Goal: Task Accomplishment & Management: Use online tool/utility

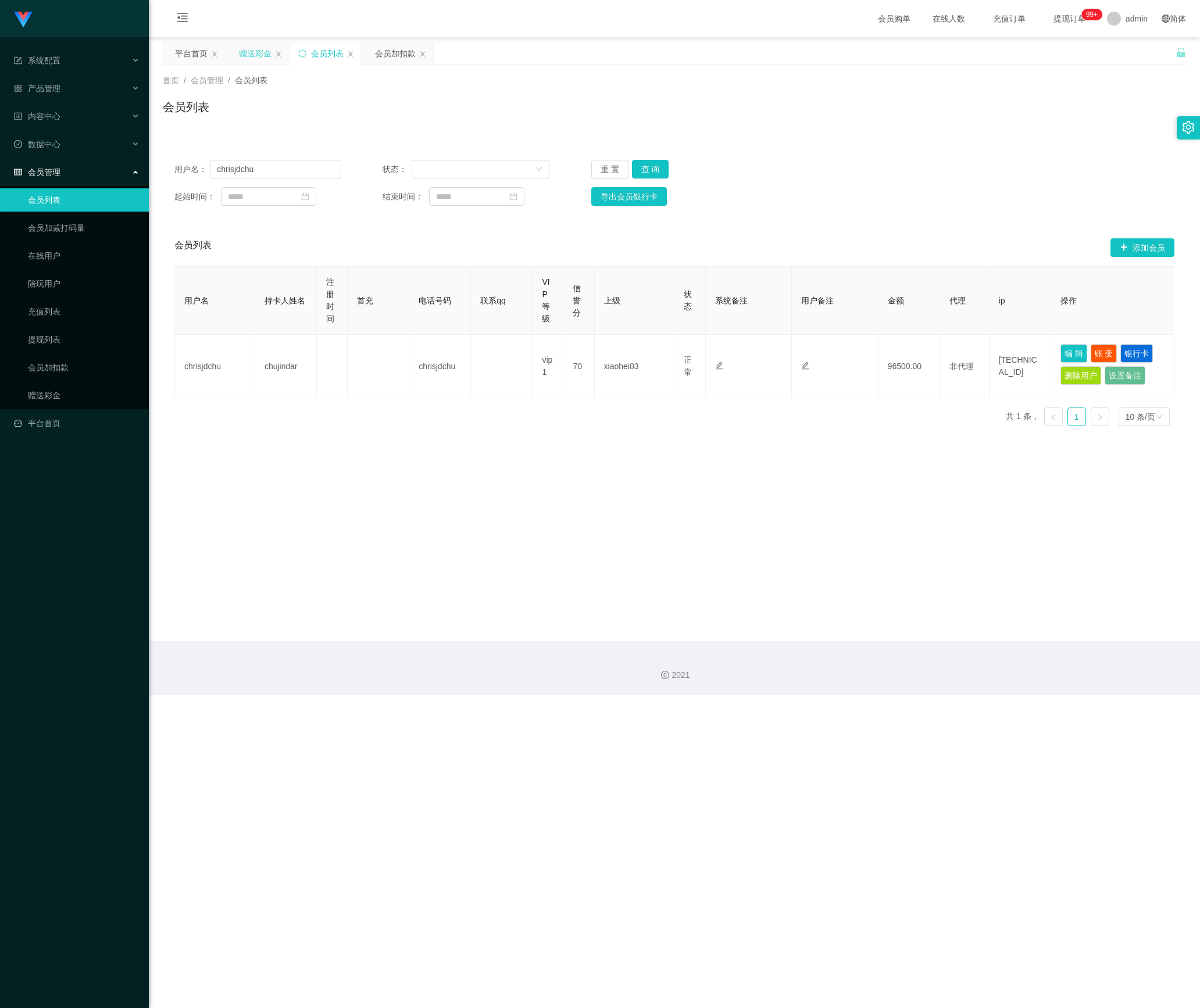
click at [260, 57] on div "赠送彩金" at bounding box center [255, 54] width 33 height 22
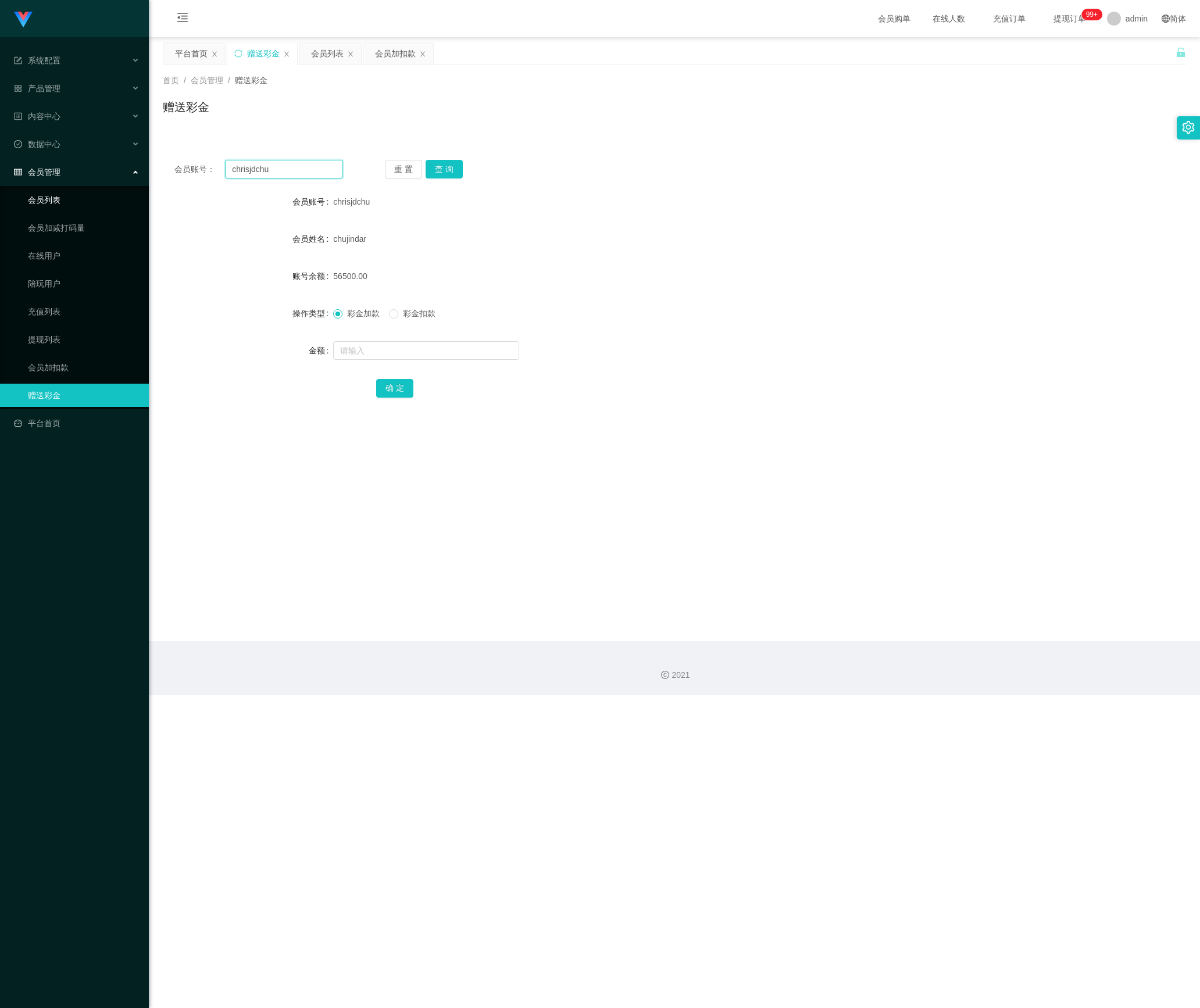
drag, startPoint x: 277, startPoint y: 168, endPoint x: 113, endPoint y: 187, distance: 165.1
click at [113, 187] on section "系统配置 系统配置列表 管理员列表 管理员分组 支付通道 产品管理 产品列表 产品预设列表 开奖记录 注单管理 即时注单 内容中心 站内信 公告列表 活动列表…" at bounding box center [600, 348] width 1200 height 695
paste input "5741"
type input "5741"
click at [444, 165] on button "查 询" at bounding box center [444, 169] width 37 height 19
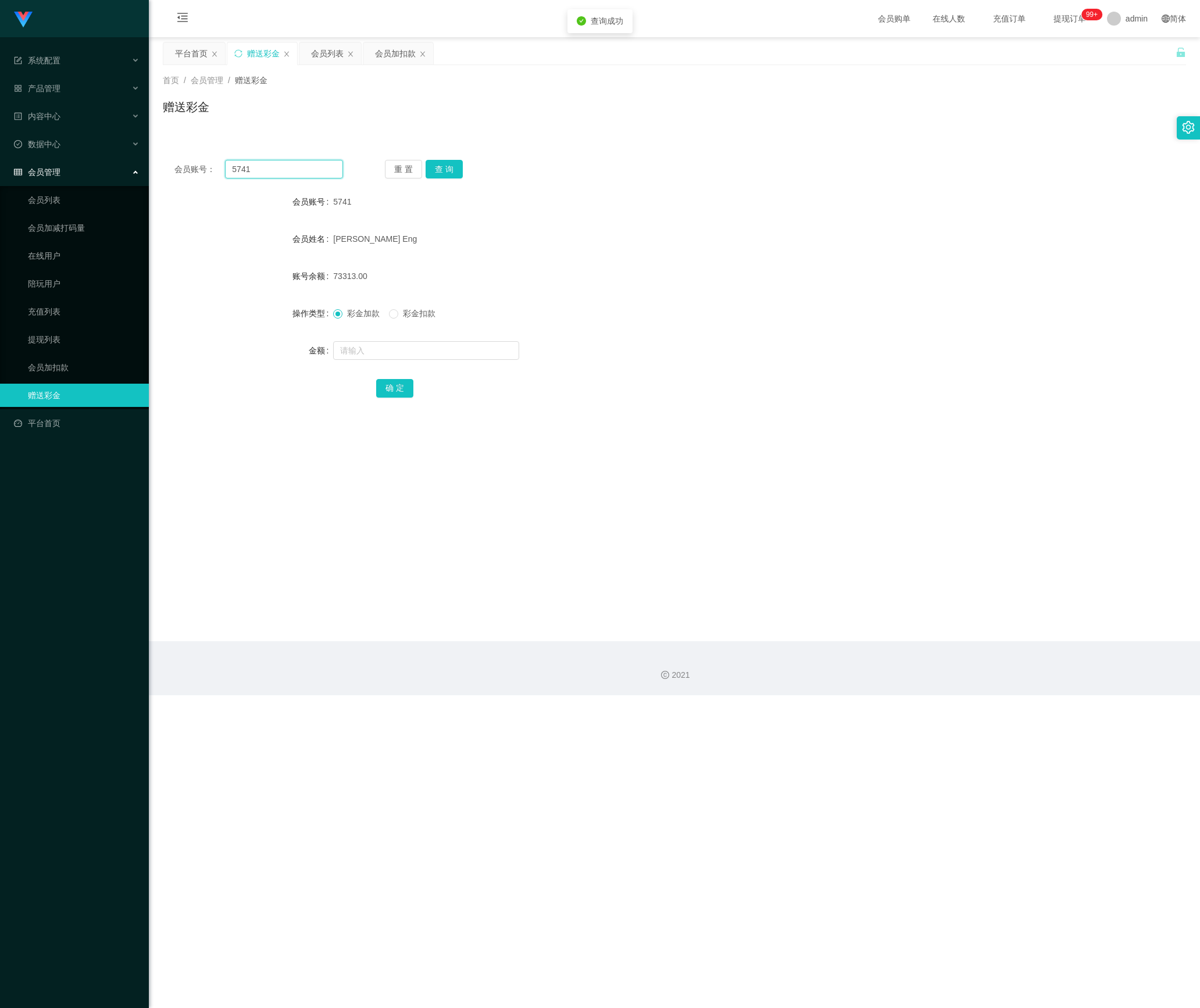
click at [277, 165] on input "5741" at bounding box center [284, 169] width 118 height 19
click at [380, 352] on input "text" at bounding box center [426, 350] width 186 height 19
type input "255"
click at [401, 387] on button "确 定" at bounding box center [395, 388] width 37 height 19
click at [399, 165] on button "重 置" at bounding box center [403, 169] width 37 height 19
